Goal: Task Accomplishment & Management: Complete application form

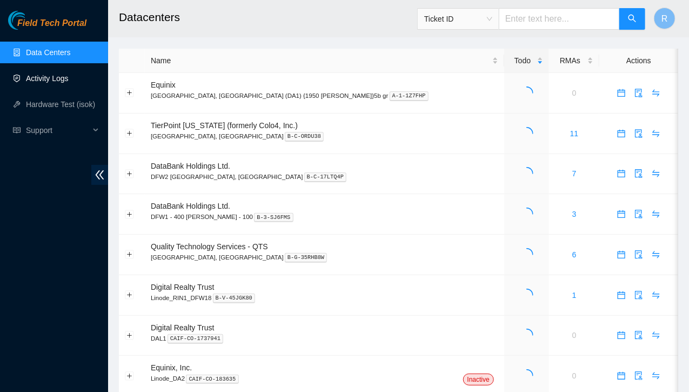
click at [43, 78] on link "Activity Logs" at bounding box center [47, 78] width 43 height 9
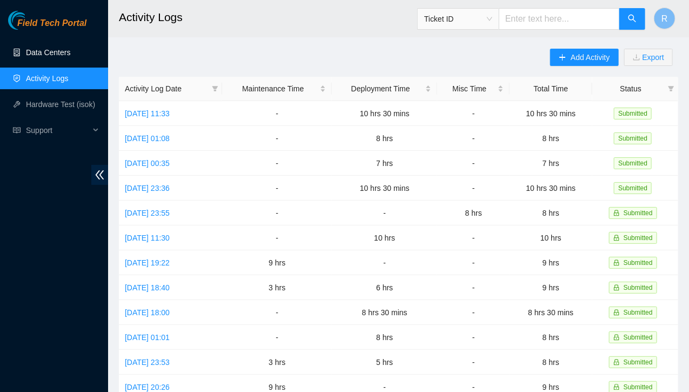
click at [50, 48] on link "Data Centers" at bounding box center [48, 52] width 44 height 9
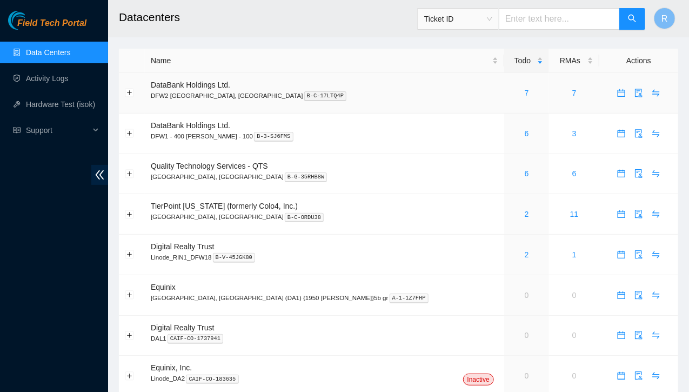
click at [510, 96] on div "7" at bounding box center [526, 93] width 33 height 12
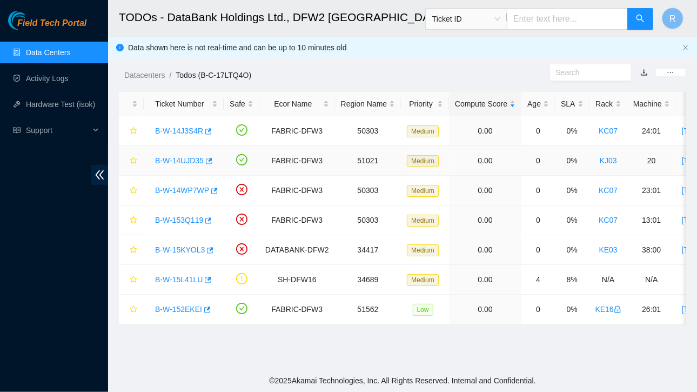
click at [191, 159] on link "B-W-14UJD35" at bounding box center [179, 160] width 49 height 9
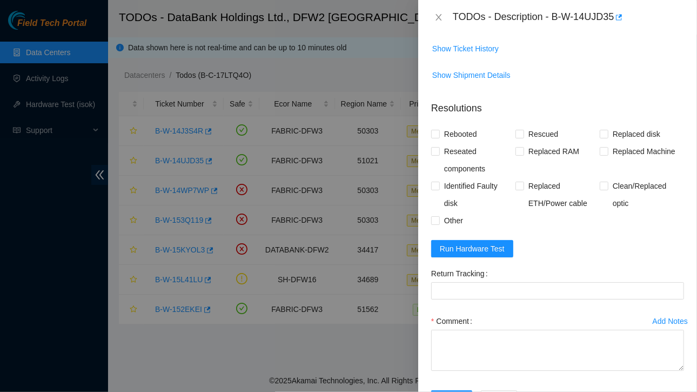
scroll to position [785, 0]
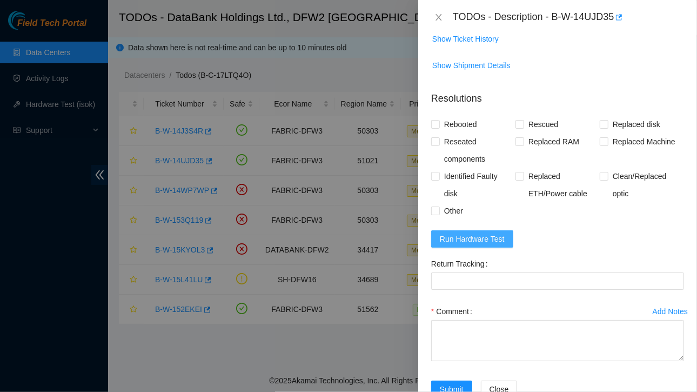
click at [465, 230] on button "Run Hardware Test" at bounding box center [472, 238] width 82 height 17
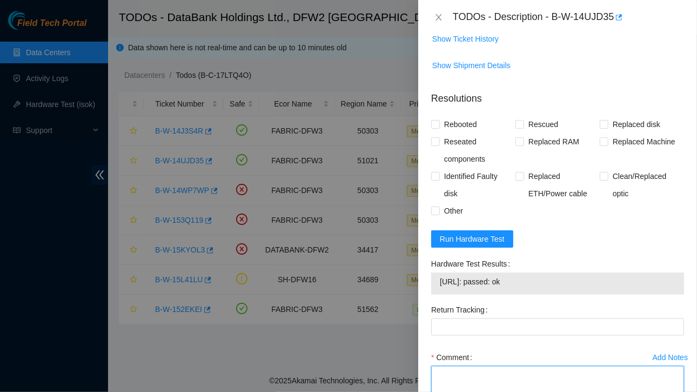
click at [479, 366] on textarea "Comment" at bounding box center [557, 386] width 253 height 41
paste textarea "Ticket:B-W-14UJD35 Service Order: B-W-1561U8Z Tracking Numbers: 463470048832 Se…"
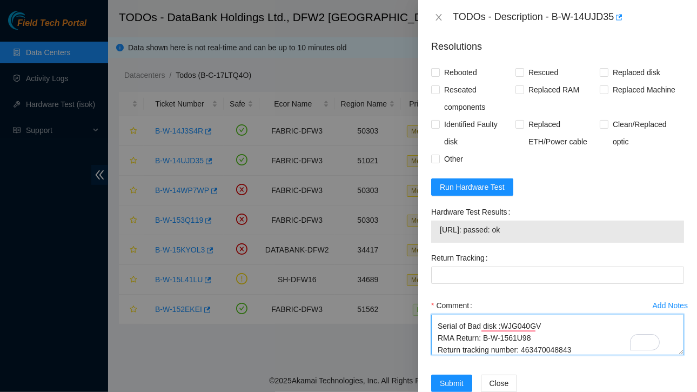
scroll to position [56, 0]
drag, startPoint x: 440, startPoint y: 202, endPoint x: 539, endPoint y: 202, distance: 98.9
click at [539, 224] on span "23.38.164.215: passed: ok" at bounding box center [558, 230] width 236 height 12
copy span "23.38.164.215: passed: ok"
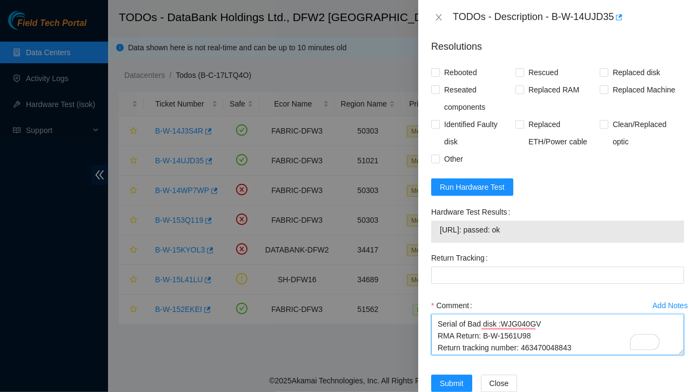
click at [576, 318] on textarea "Ticket:B-W-14UJD35 Service Order: B-W-1561U8Z Tracking Numbers: 463470048832 Se…" at bounding box center [557, 334] width 253 height 41
paste textarea "23.38.164.215: passed: ok"
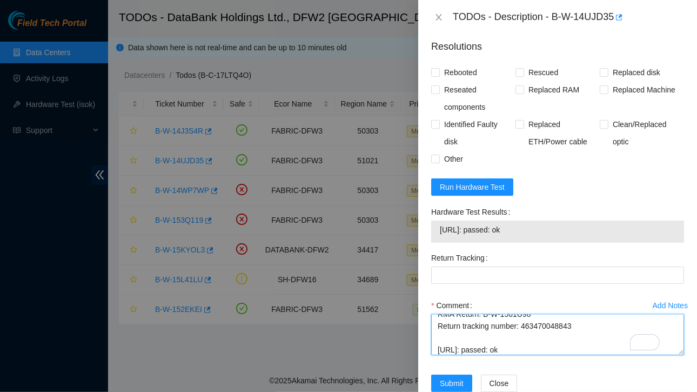
drag, startPoint x: 520, startPoint y: 299, endPoint x: 574, endPoint y: 302, distance: 54.1
click at [574, 314] on textarea "Ticket:B-W-14UJD35 Service Order: B-W-1561U8Z Tracking Numbers: 463470048832 Se…" at bounding box center [557, 334] width 253 height 41
type textarea "Ticket:B-W-14UJD35 Service Order: B-W-1561U8Z Tracking Numbers: 463470048832 Se…"
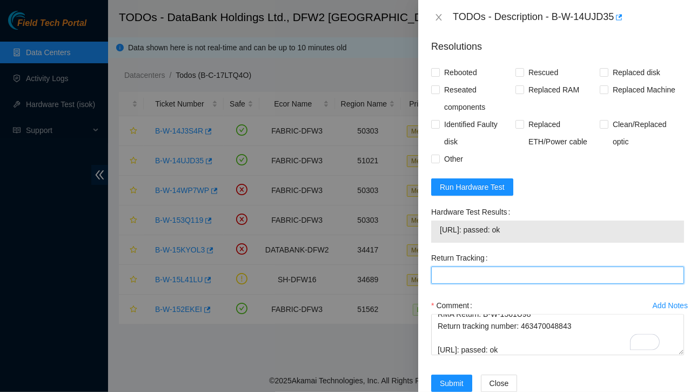
click at [469, 267] on Tracking "Return Tracking" at bounding box center [557, 275] width 253 height 17
paste Tracking "463470048843"
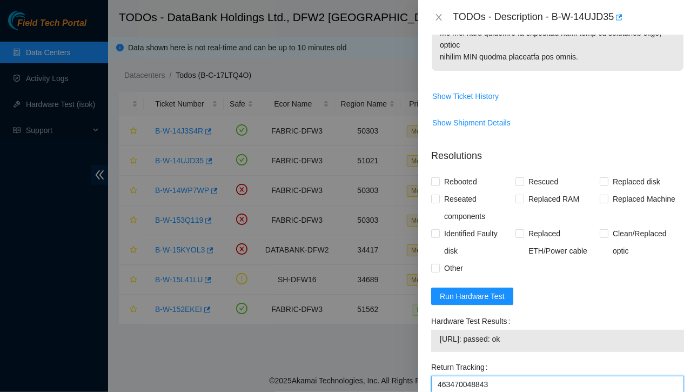
scroll to position [702, 0]
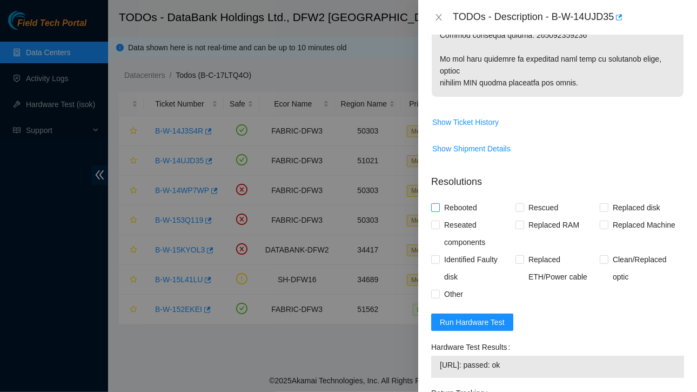
type Tracking "463470048843"
click at [435, 203] on input "Rebooted" at bounding box center [435, 207] width 8 height 8
checkbox input "true"
click at [600, 203] on input "Replaced disk" at bounding box center [604, 207] width 8 height 8
checkbox input "true"
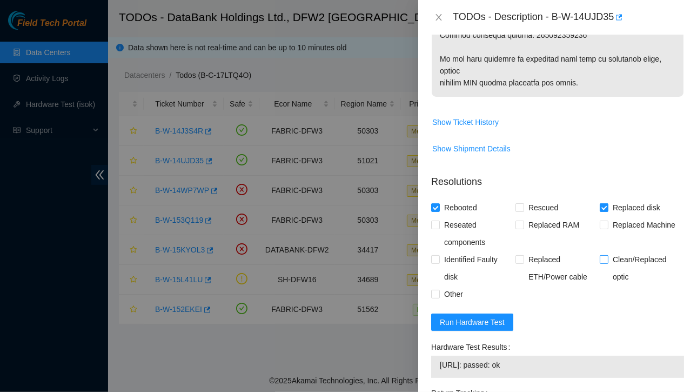
scroll to position [844, 0]
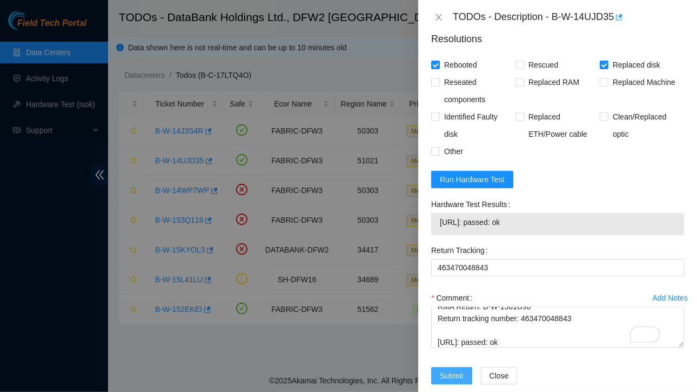
click at [450, 370] on span "Submit" at bounding box center [452, 376] width 24 height 12
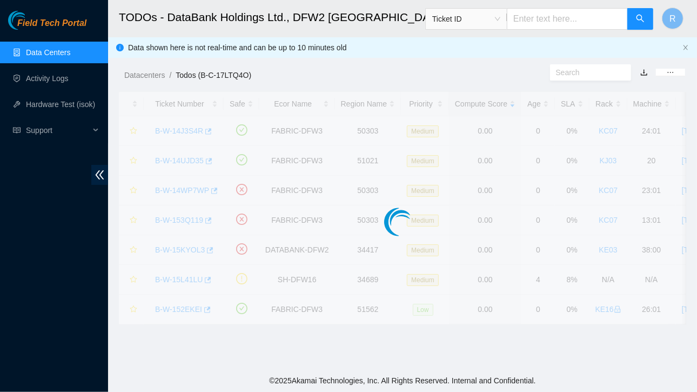
scroll to position [288, 0]
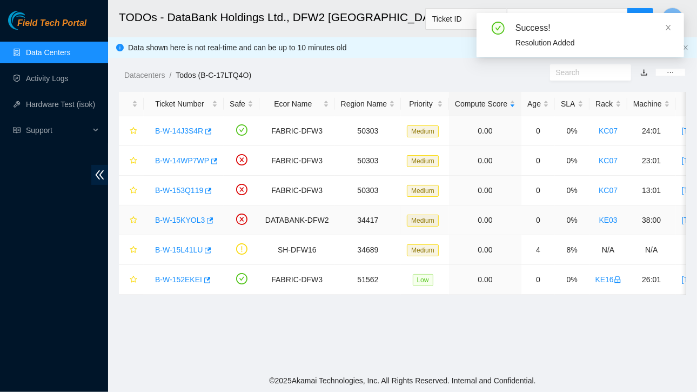
click at [187, 216] on link "B-W-15KYOL3" at bounding box center [180, 220] width 50 height 9
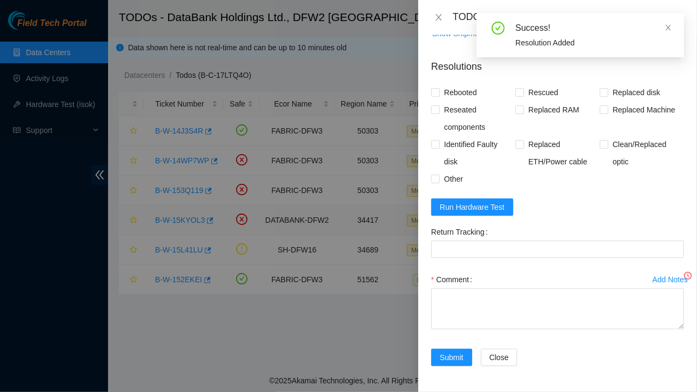
scroll to position [232, 0]
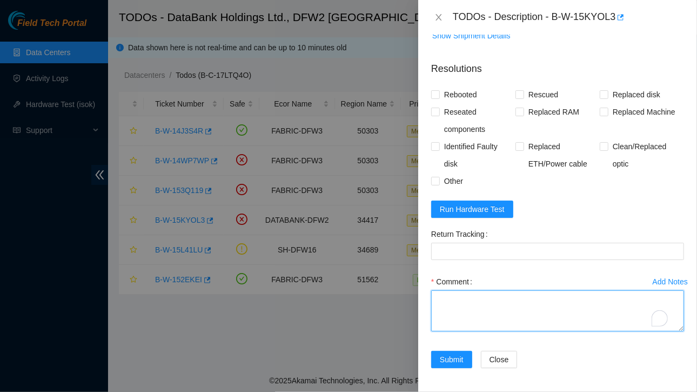
click at [458, 302] on textarea "Comment" at bounding box center [557, 310] width 253 height 41
paste textarea "Ticket: B-W-15KYOL3 Service Order: B-W-15L9JS0 Tracking Numbers: 463470050707 S…"
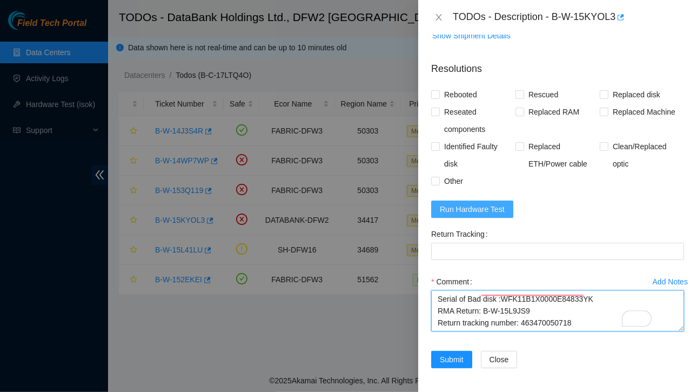
type textarea "Ticket: B-W-15KYOL3 Service Order: B-W-15L9JS0 Tracking Numbers: 463470050707 S…"
click at [478, 205] on span "Run Hardware Test" at bounding box center [472, 209] width 65 height 12
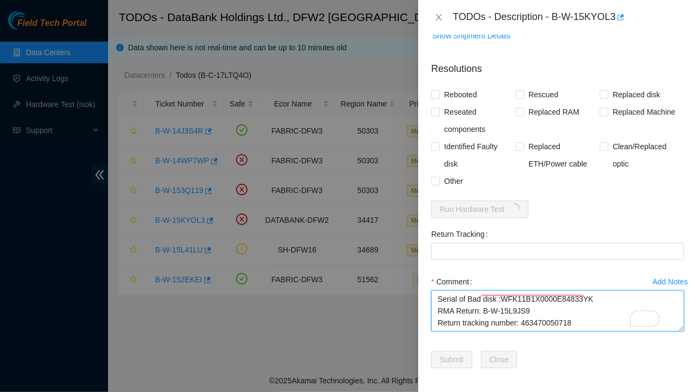
drag, startPoint x: 522, startPoint y: 312, endPoint x: 571, endPoint y: 314, distance: 49.8
click at [571, 314] on textarea "Ticket: B-W-15KYOL3 Service Order: B-W-15L9JS0 Tracking Numbers: 463470050707 S…" at bounding box center [557, 310] width 253 height 41
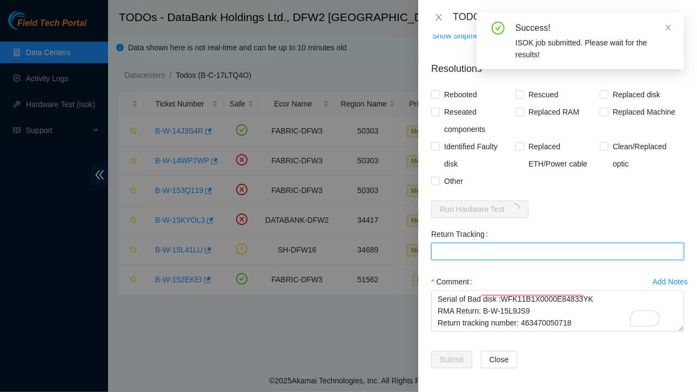
click at [463, 247] on Tracking "Return Tracking" at bounding box center [557, 251] width 253 height 17
paste Tracking "463470050718"
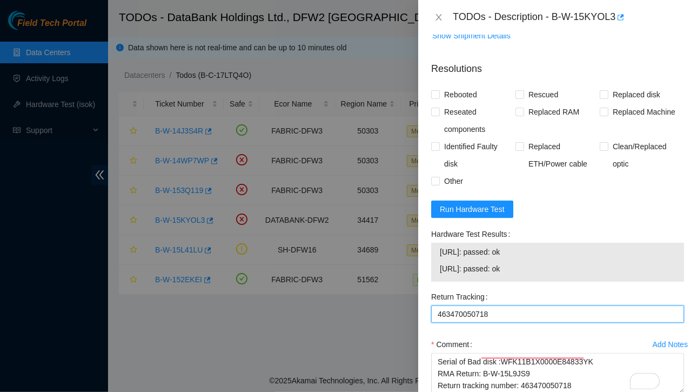
type Tracking "463470050718"
click at [444, 248] on span "184.31.0.122: passed: ok" at bounding box center [558, 252] width 236 height 12
drag, startPoint x: 440, startPoint y: 250, endPoint x: 531, endPoint y: 273, distance: 93.6
click at [531, 273] on tbody "184.31.0.122: passed: ok 184.31.0.123: passed: ok" at bounding box center [557, 262] width 237 height 34
copy tbody "184.31.0.122: passed: ok 184.31.0.123: passed: ok"
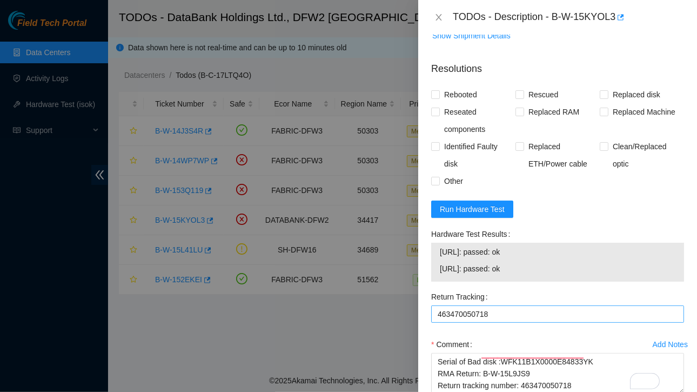
scroll to position [303, 0]
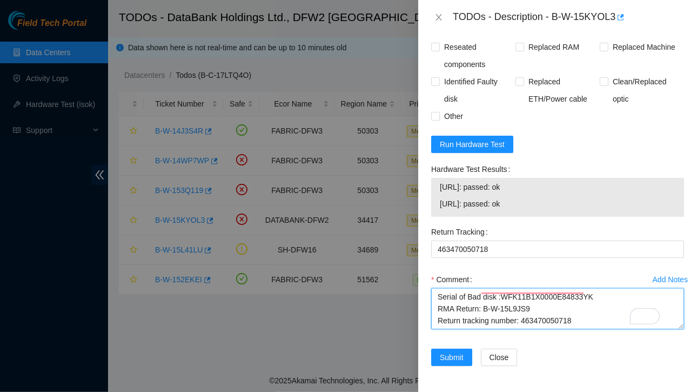
click at [582, 306] on textarea "Ticket: B-W-15KYOL3 Service Order: B-W-15L9JS0 Tracking Numbers: 463470050707 S…" at bounding box center [557, 308] width 253 height 41
paste textarea "184.31.0.122: passed: ok 184.31.0.123: passed: ok"
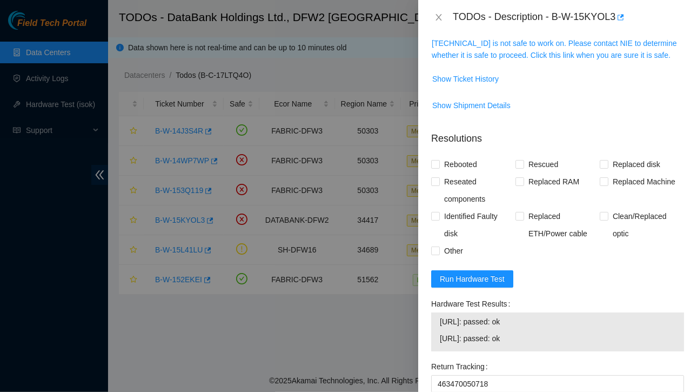
scroll to position [157, 0]
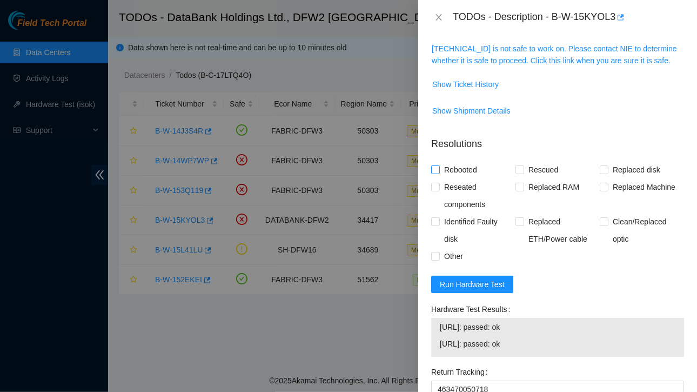
type textarea "Ticket: B-W-15KYOL3 Service Order: B-W-15L9JS0 Tracking Numbers: 463470050707 S…"
click at [439, 171] on input "Rebooted" at bounding box center [435, 169] width 8 height 8
checkbox input "true"
click at [601, 168] on input "Replaced disk" at bounding box center [604, 169] width 8 height 8
checkbox input "true"
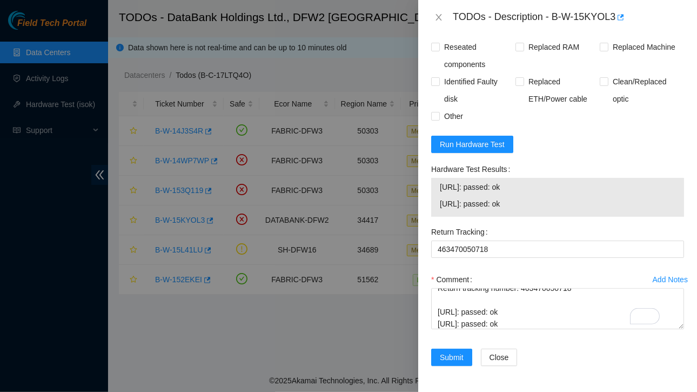
scroll to position [303, 0]
click at [448, 351] on span "Submit" at bounding box center [452, 357] width 24 height 12
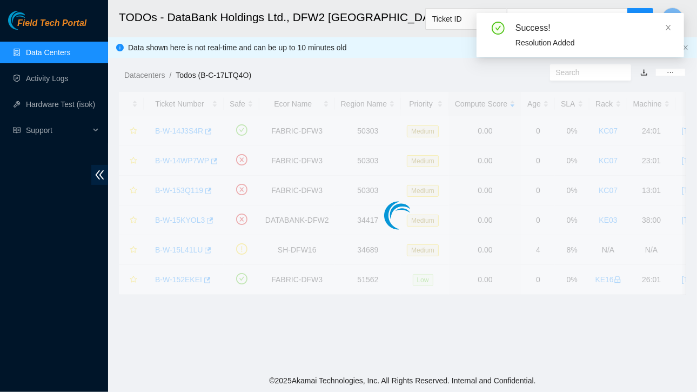
scroll to position [288, 0]
